Goal: Task Accomplishment & Management: Manage account settings

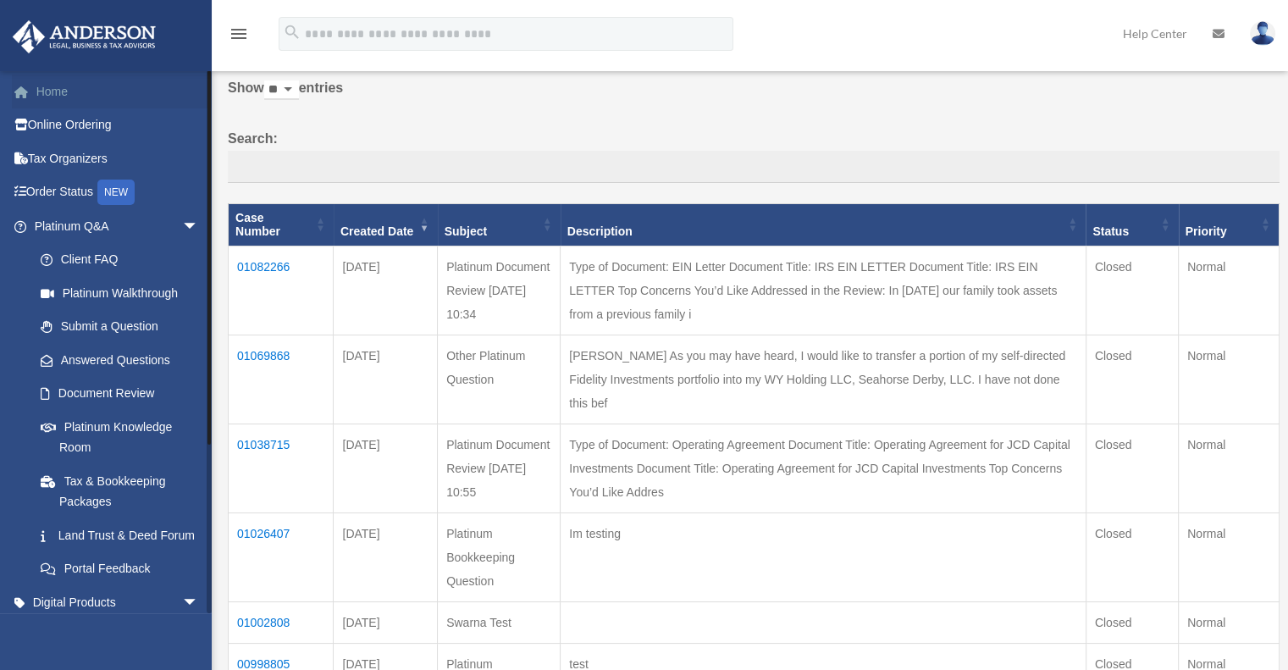
scroll to position [113, 0]
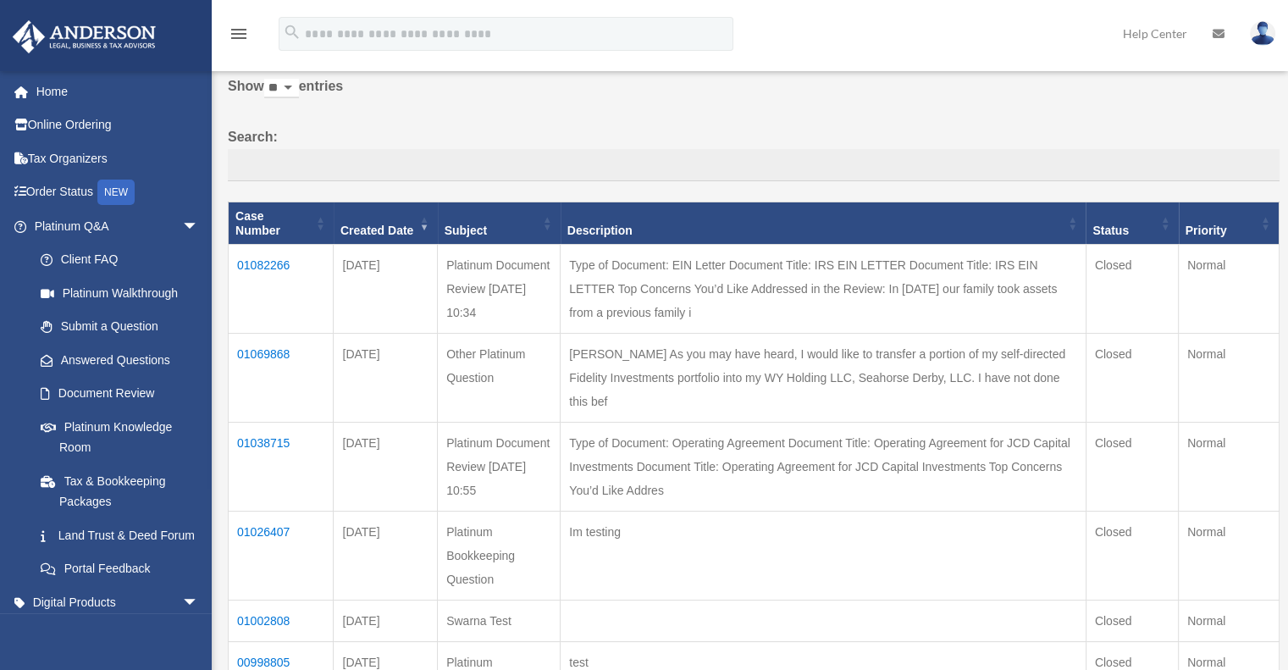
click at [1252, 30] on img at bounding box center [1262, 33] width 25 height 25
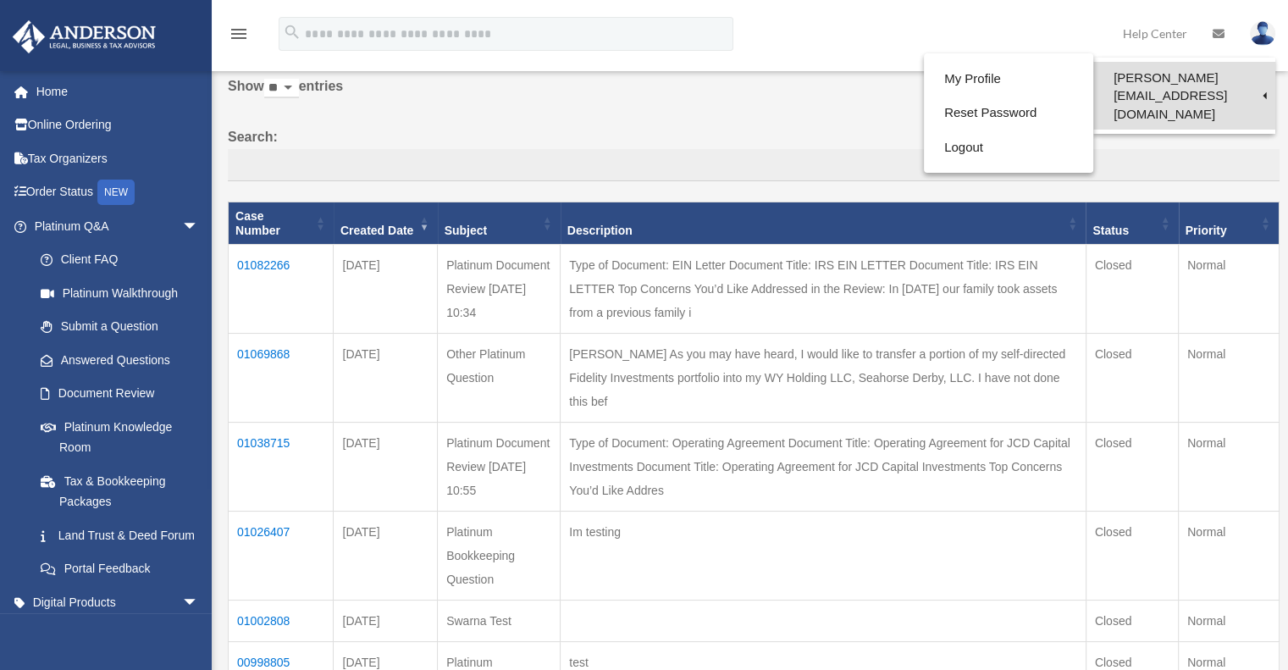
click at [1243, 78] on link "[PERSON_NAME][EMAIL_ADDRESS][DOMAIN_NAME]" at bounding box center [1184, 96] width 182 height 68
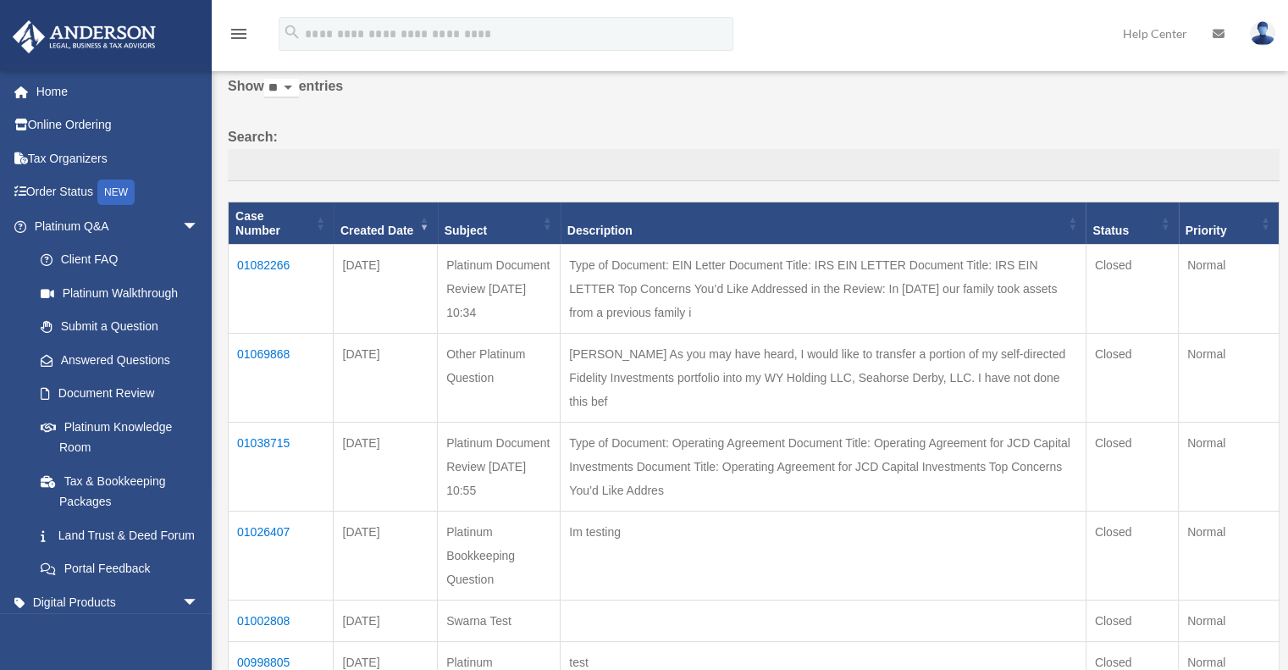
click at [1264, 36] on img at bounding box center [1262, 33] width 25 height 25
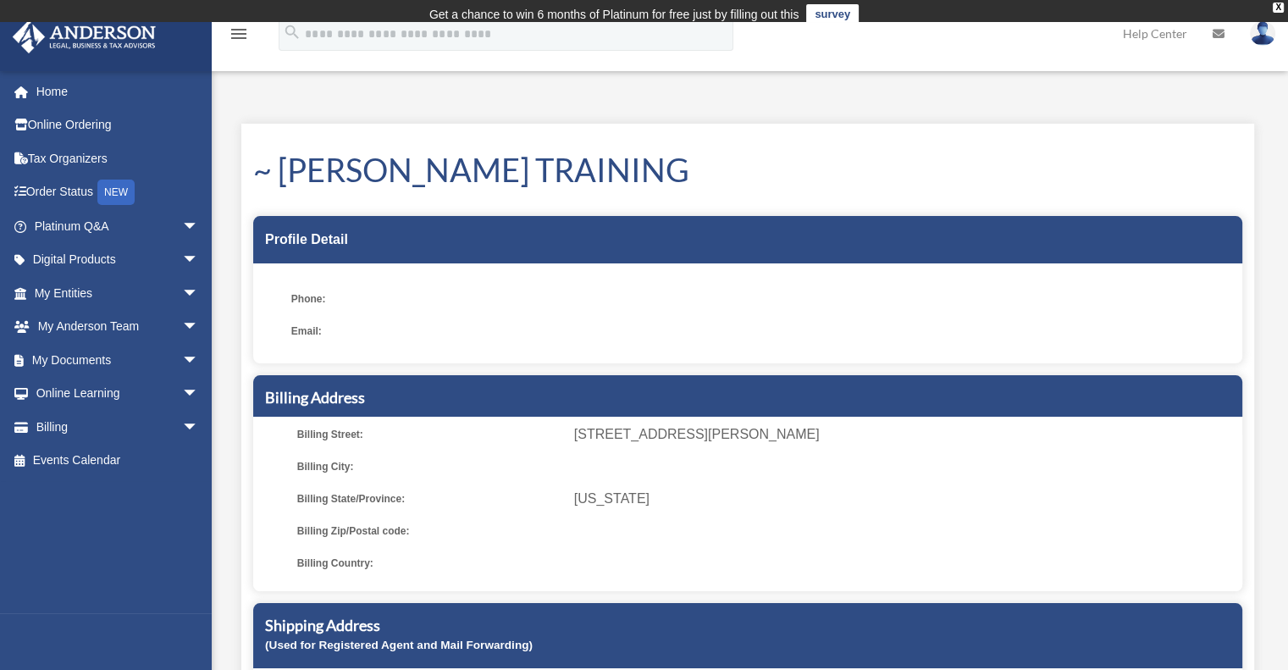
click at [1257, 37] on img at bounding box center [1262, 33] width 25 height 25
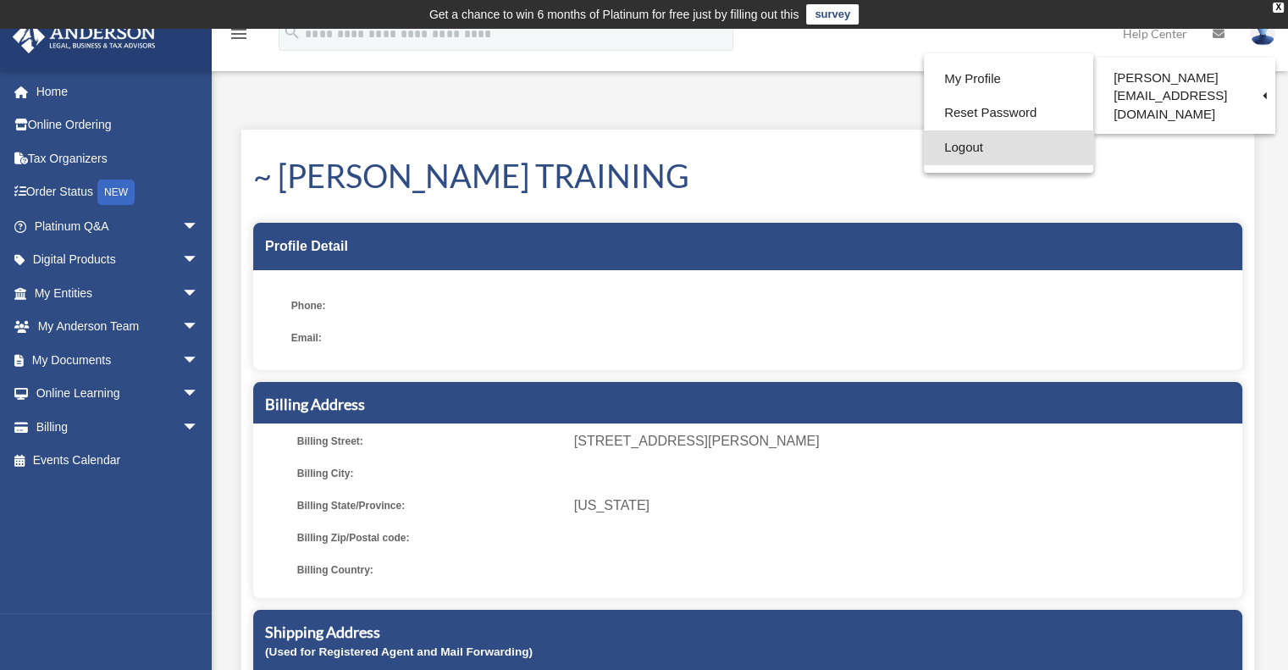
click at [952, 141] on link "Logout" at bounding box center [1008, 147] width 169 height 35
